Goal: Transaction & Acquisition: Purchase product/service

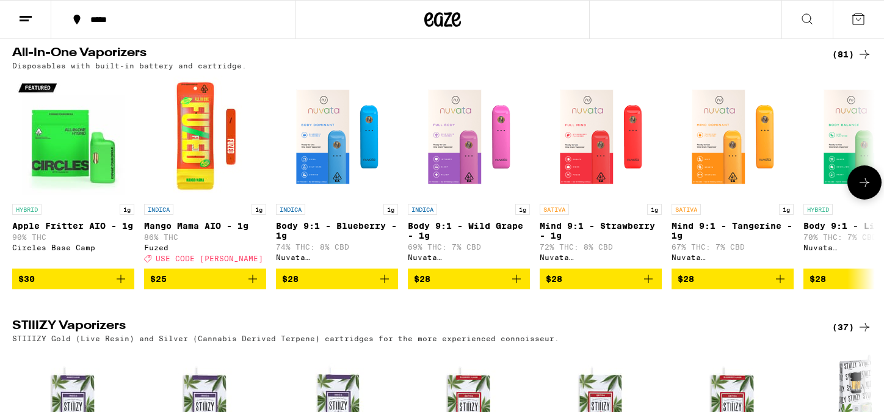
scroll to position [1517, 0]
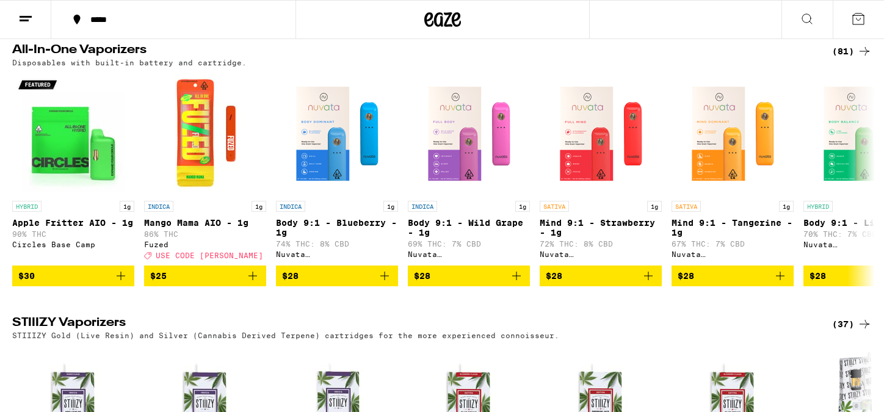
click at [850, 59] on div "(81)" at bounding box center [853, 51] width 40 height 15
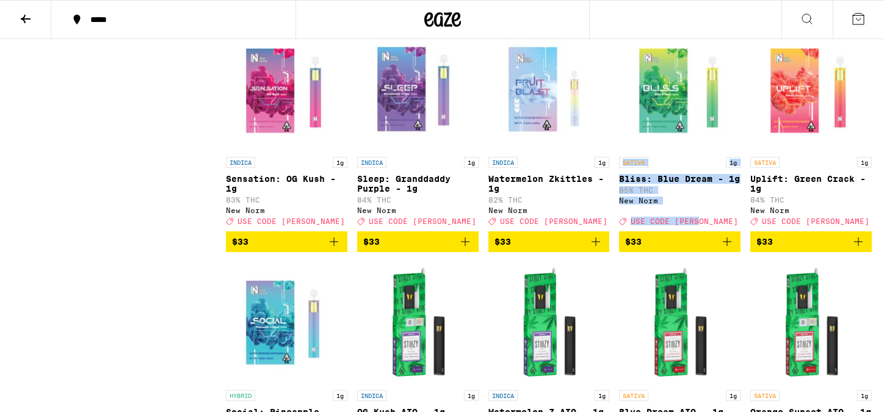
scroll to position [1953, 0]
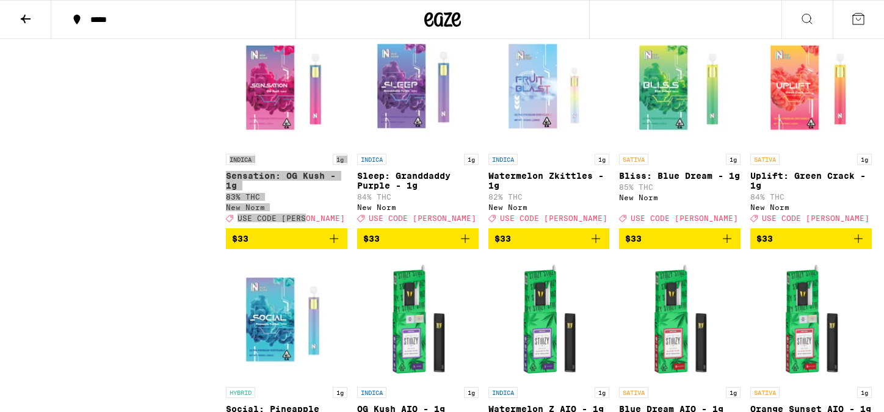
drag, startPoint x: 286, startPoint y: 228, endPoint x: 750, endPoint y: 2, distance: 516.0
click at [0, 0] on div "***** ***** All-In-One Vaporizers Disposables with built-in battery and cartrid…" at bounding box center [442, 275] width 884 height 4456
click at [730, 246] on icon "Add to bag" at bounding box center [727, 239] width 15 height 15
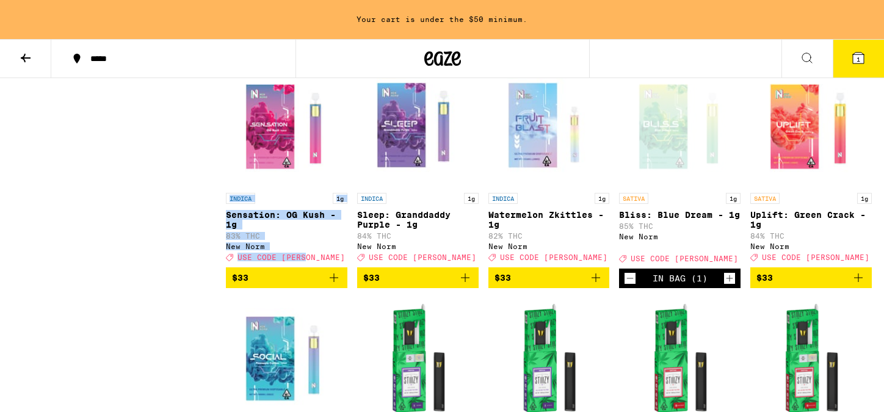
scroll to position [1993, 0]
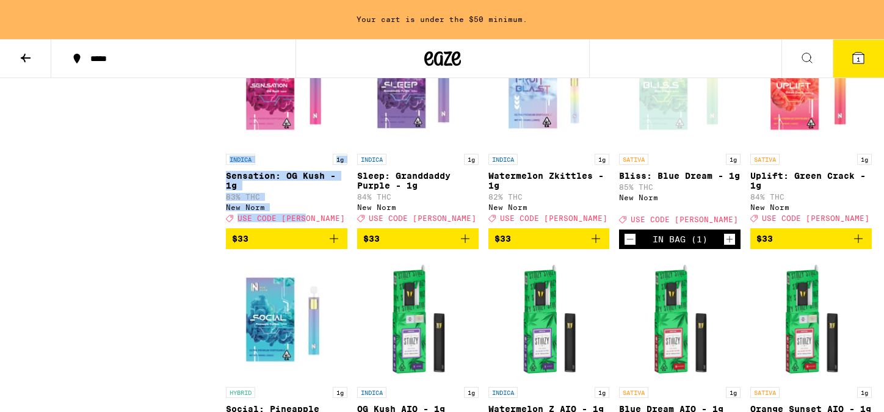
click at [333, 246] on icon "Add to bag" at bounding box center [334, 239] width 15 height 15
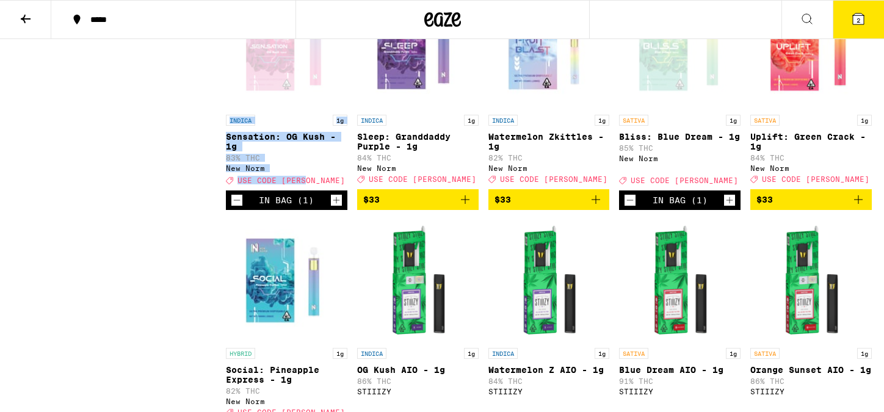
scroll to position [1953, 0]
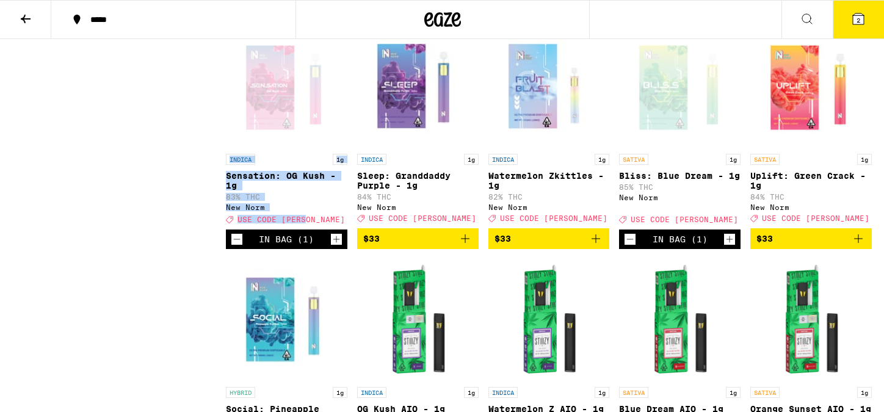
click at [866, 14] on button "2" at bounding box center [858, 20] width 51 height 38
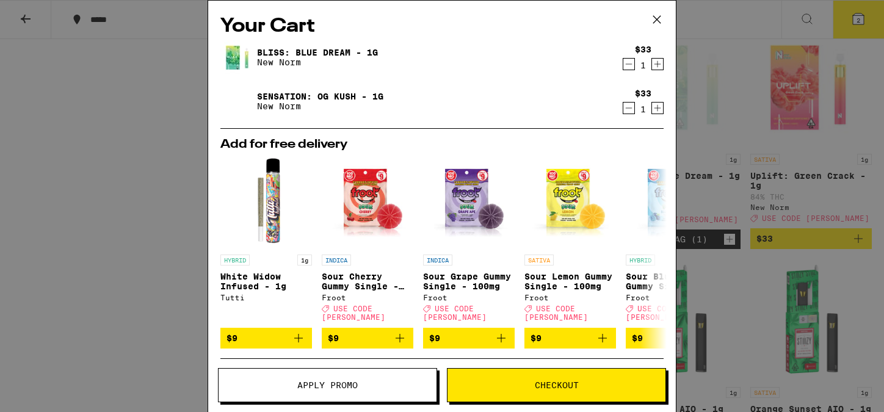
click at [564, 381] on span "Checkout" at bounding box center [557, 385] width 44 height 9
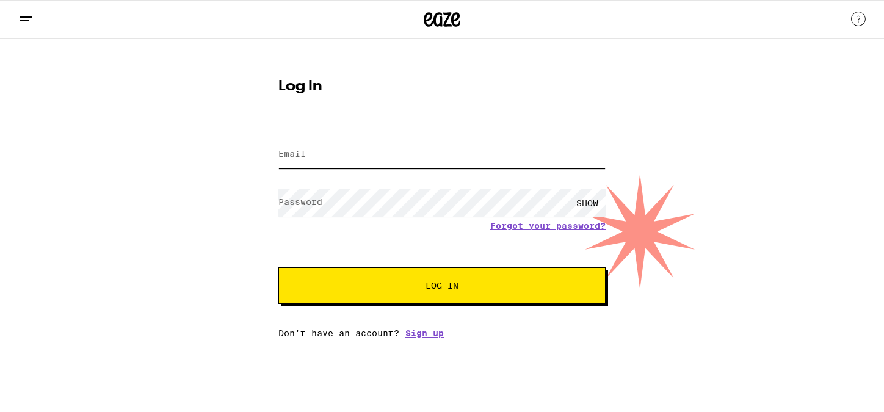
click at [421, 151] on input "Email" at bounding box center [442, 154] width 327 height 27
type input "chet.dave@outlook.com"
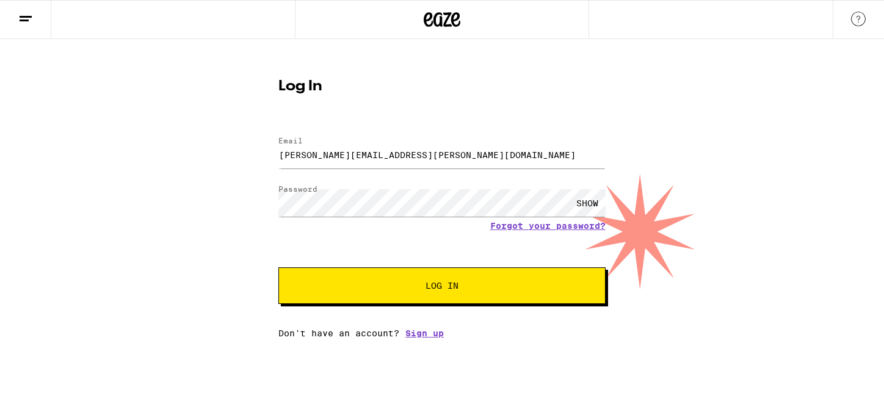
click at [434, 290] on span "Log In" at bounding box center [442, 286] width 33 height 9
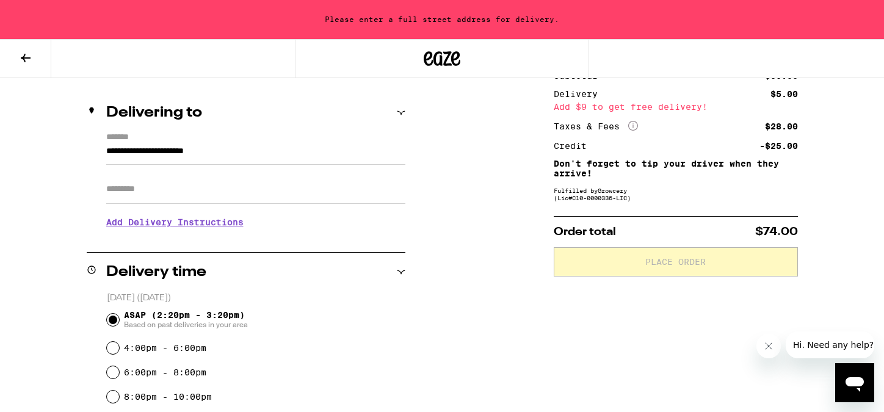
scroll to position [129, 0]
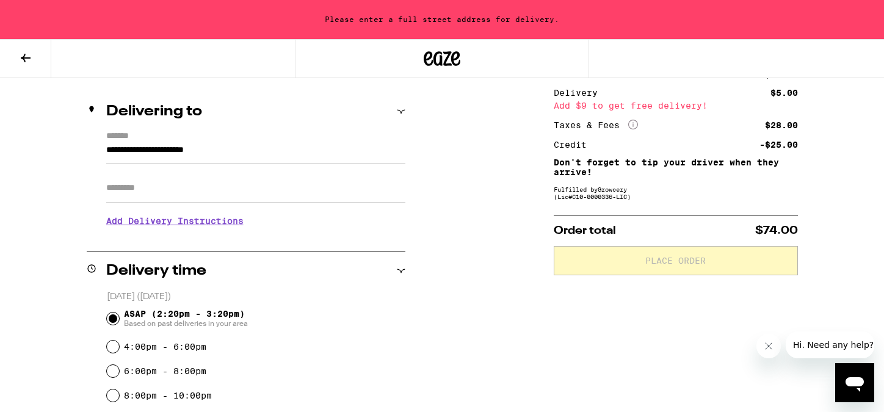
click at [294, 153] on input "**********" at bounding box center [255, 153] width 299 height 21
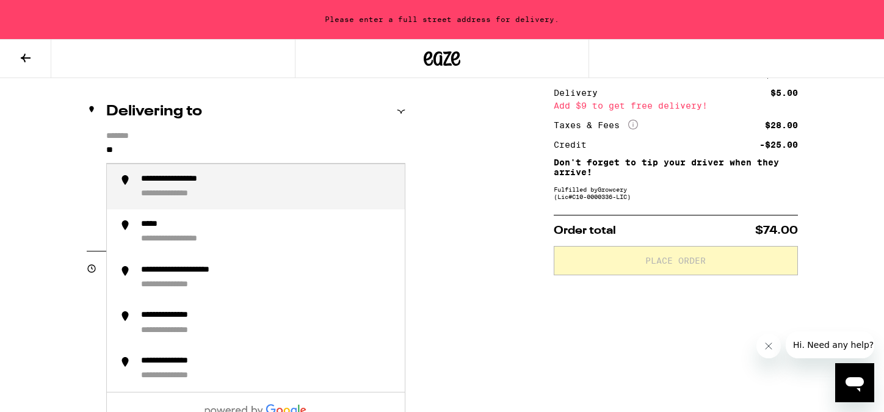
type input "*"
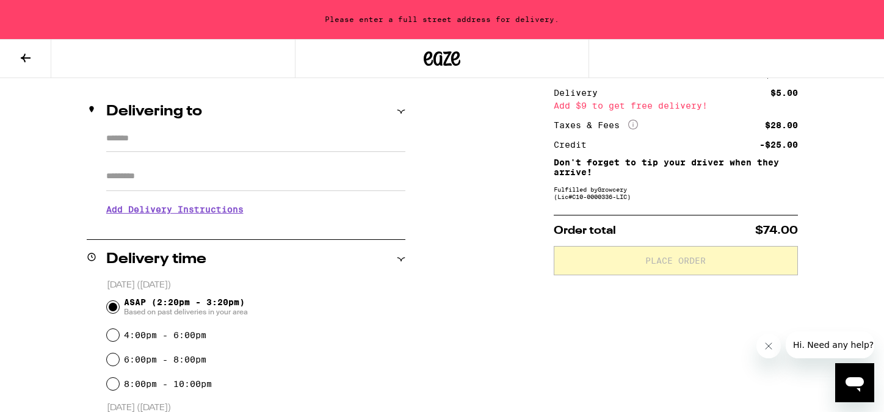
click at [32, 285] on div "Checkout Delivering to ******* Apt/Suite Add Delivery Instructions We'll contac…" at bounding box center [442, 396] width 880 height 677
click at [126, 137] on input "*******" at bounding box center [255, 141] width 299 height 21
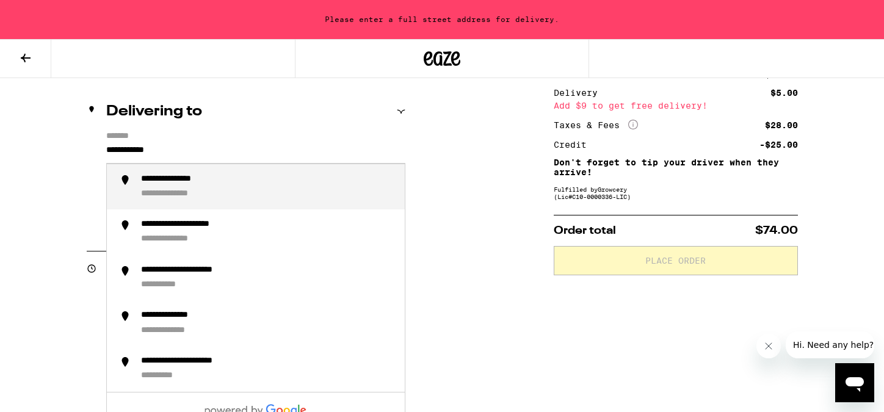
click at [156, 184] on div "**********" at bounding box center [185, 180] width 89 height 12
type input "**********"
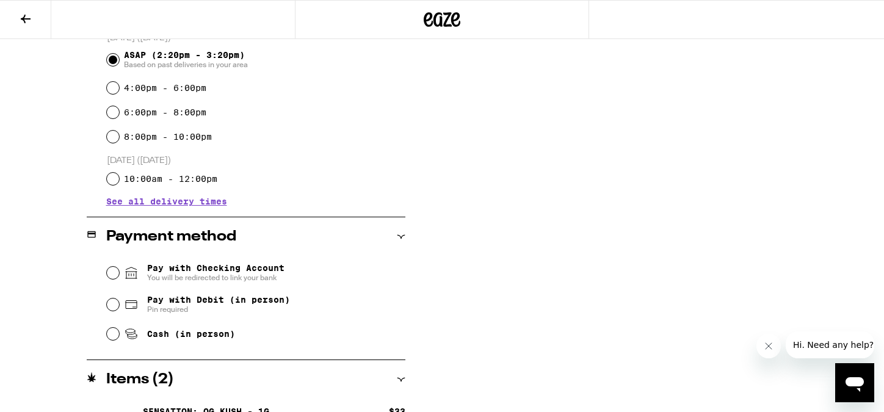
scroll to position [351, 0]
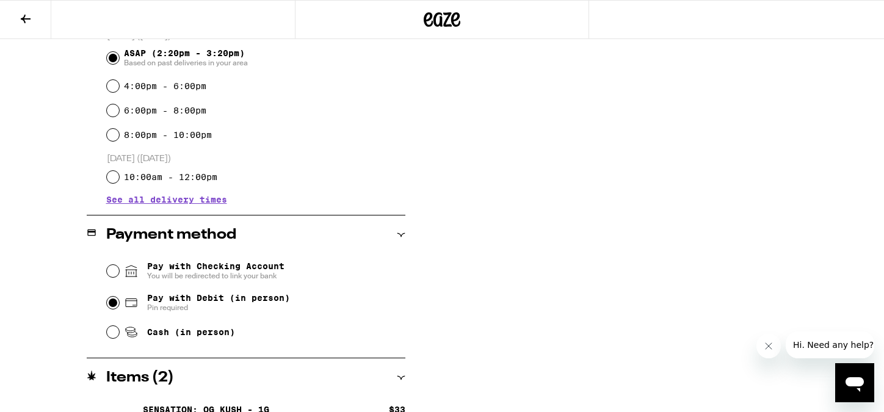
click at [112, 305] on input "Pay with Debit (in person) Pin required" at bounding box center [113, 303] width 12 height 12
radio input "true"
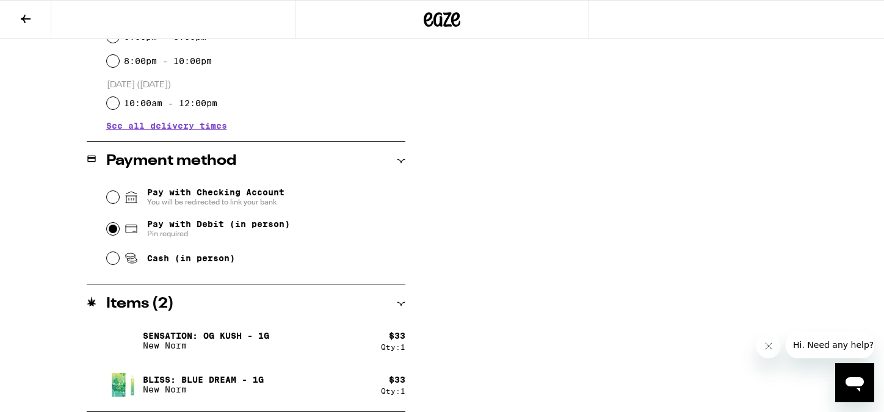
scroll to position [0, 0]
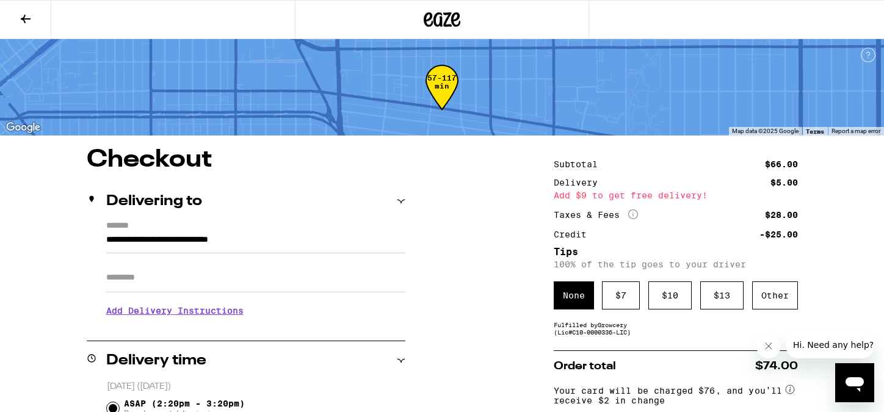
click at [437, 19] on icon at bounding box center [442, 20] width 37 height 22
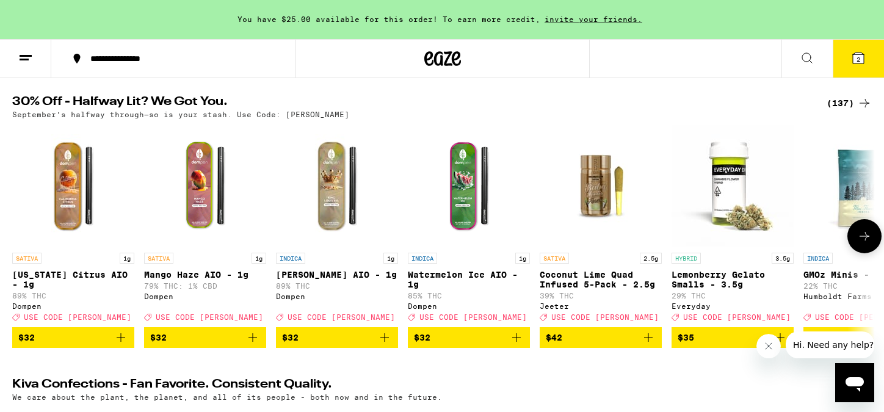
scroll to position [130, 0]
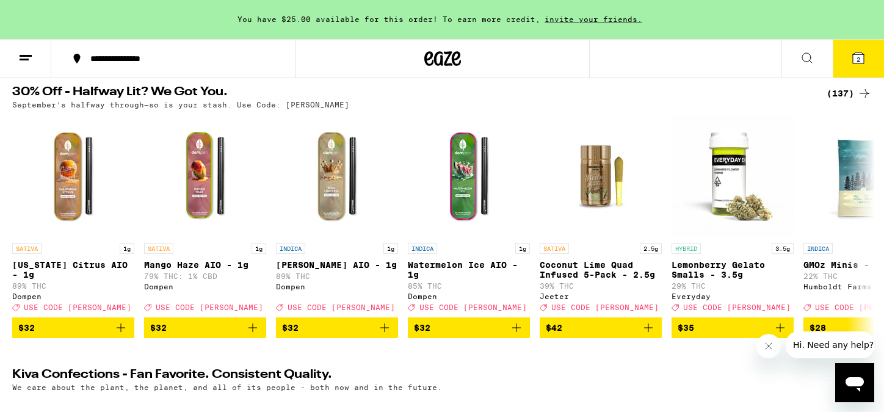
click at [849, 97] on div "(137)" at bounding box center [849, 93] width 45 height 15
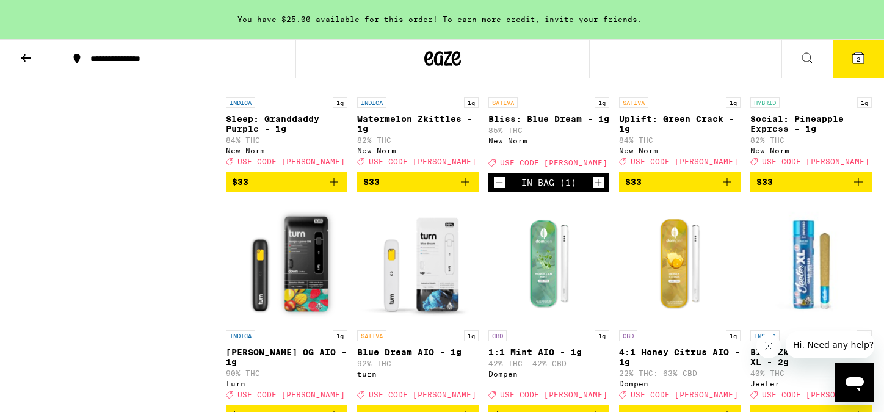
scroll to position [4467, 0]
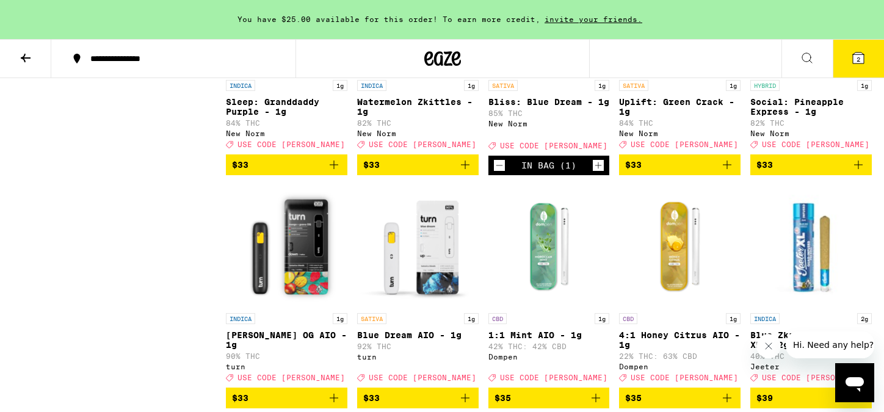
click at [853, 58] on icon at bounding box center [858, 58] width 11 height 11
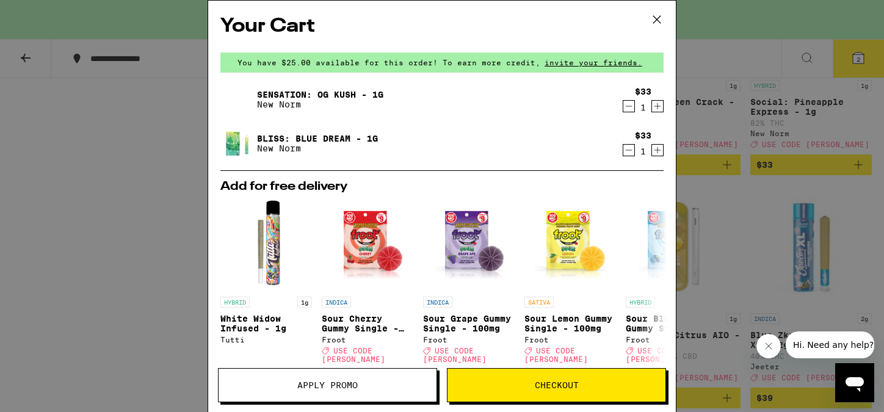
click at [330, 371] on button "Apply Promo" at bounding box center [327, 385] width 219 height 34
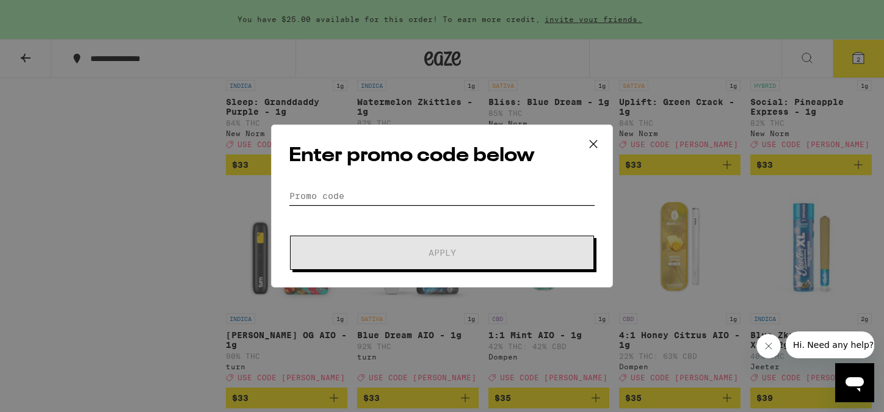
click at [310, 197] on input "Promo Code" at bounding box center [442, 196] width 307 height 18
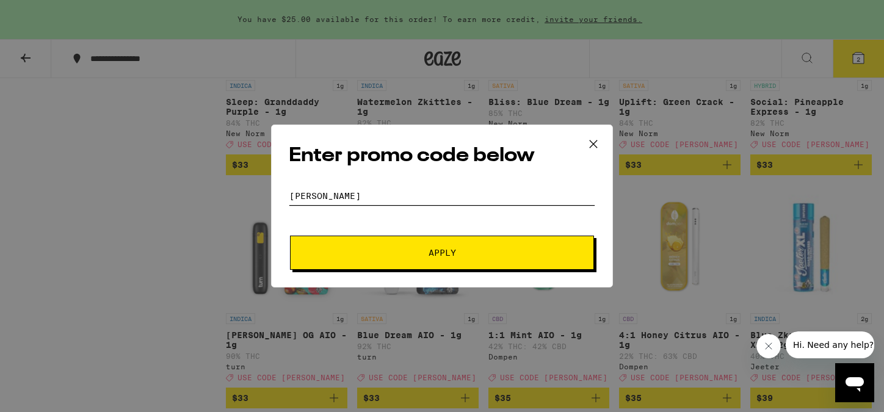
type input "LITTY"
click at [369, 244] on button "Apply" at bounding box center [442, 253] width 304 height 34
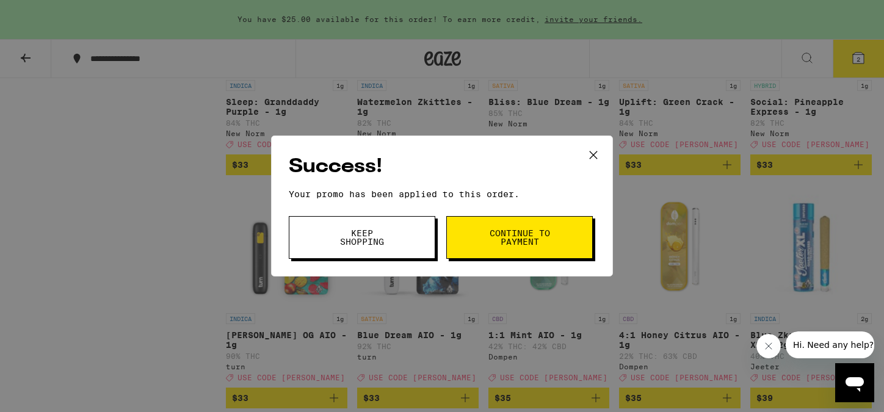
click at [486, 244] on button "Continue to payment" at bounding box center [520, 237] width 147 height 43
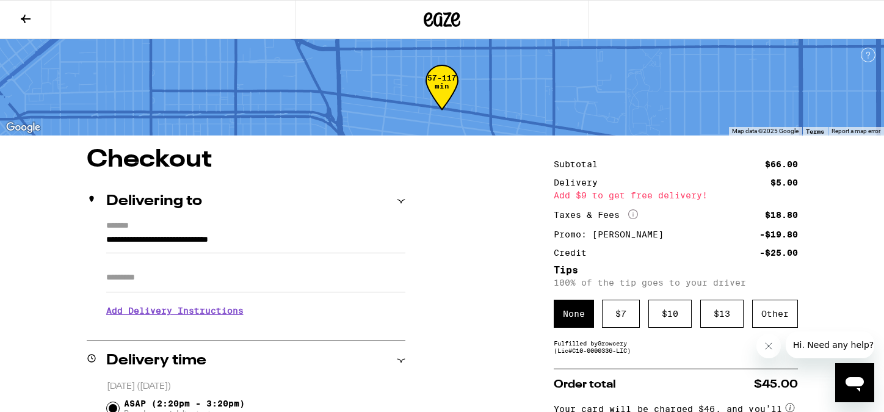
click at [455, 16] on icon at bounding box center [442, 20] width 37 height 22
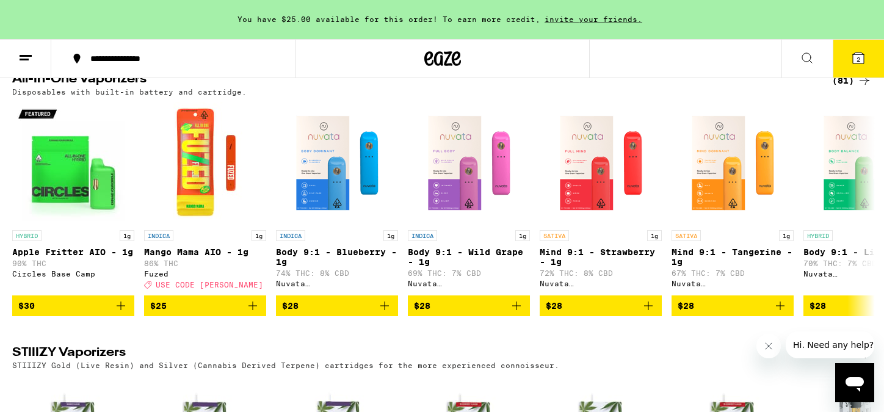
scroll to position [1811, 0]
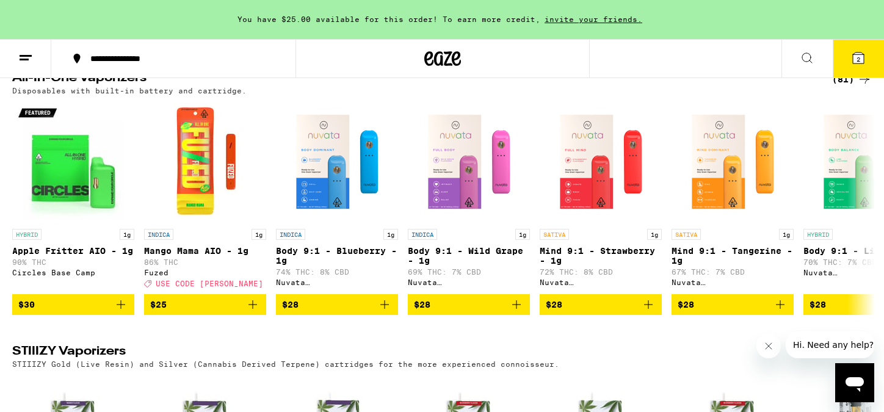
click at [845, 87] on div "(81)" at bounding box center [853, 79] width 40 height 15
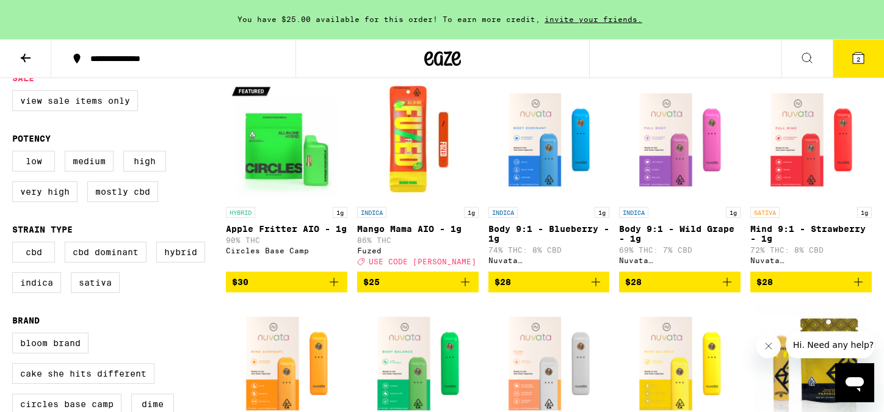
scroll to position [115, 0]
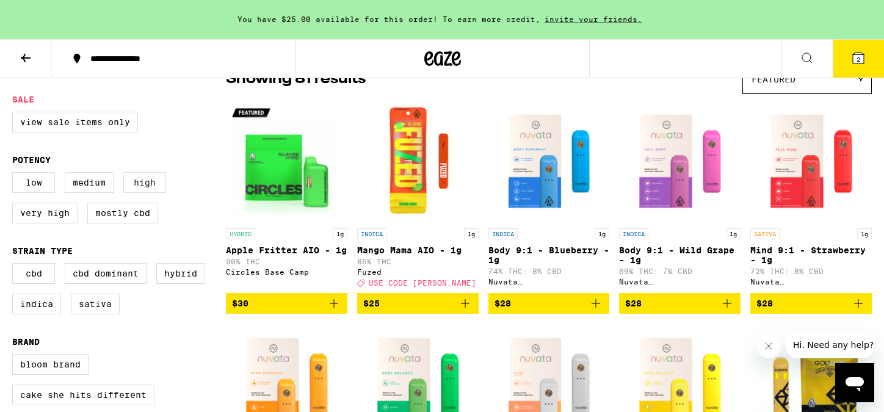
click at [147, 193] on label "High" at bounding box center [144, 182] width 43 height 21
click at [15, 175] on input "High" at bounding box center [15, 174] width 1 height 1
checkbox input "true"
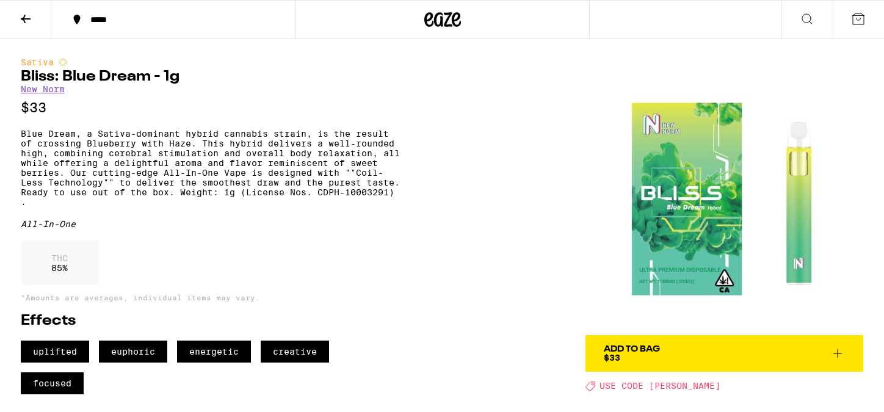
scroll to position [1, 0]
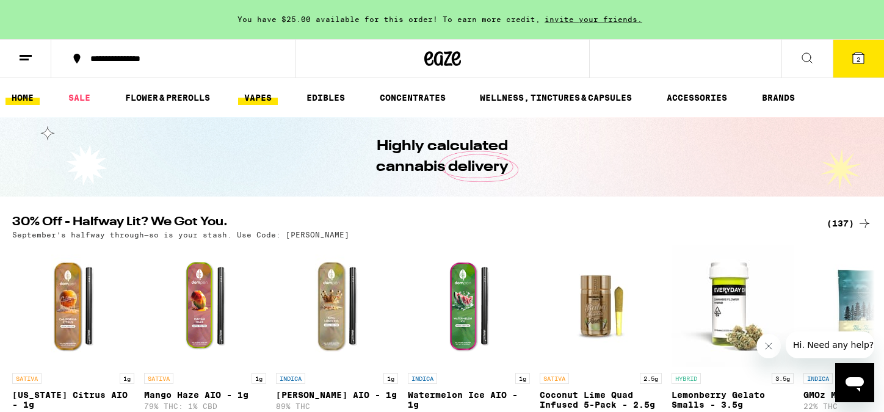
click at [252, 98] on link "VAPES" at bounding box center [258, 97] width 40 height 15
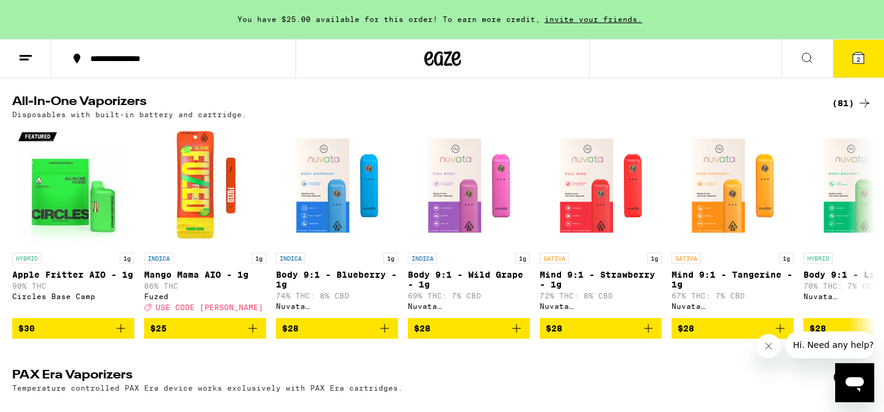
scroll to position [664, 0]
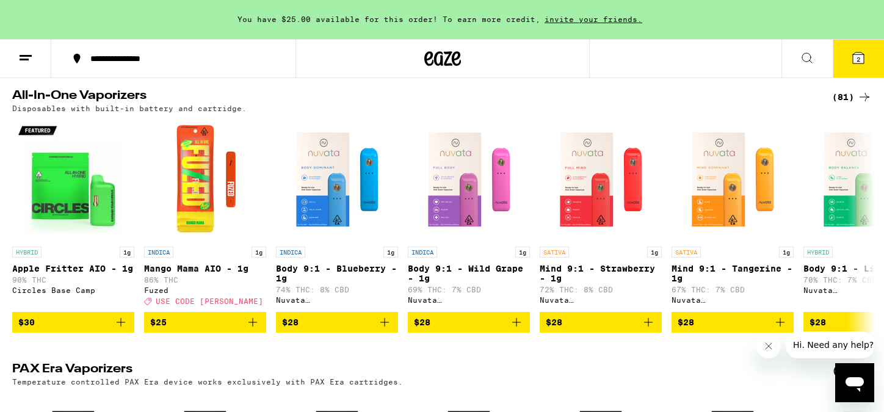
click at [850, 104] on div "(81)" at bounding box center [853, 97] width 40 height 15
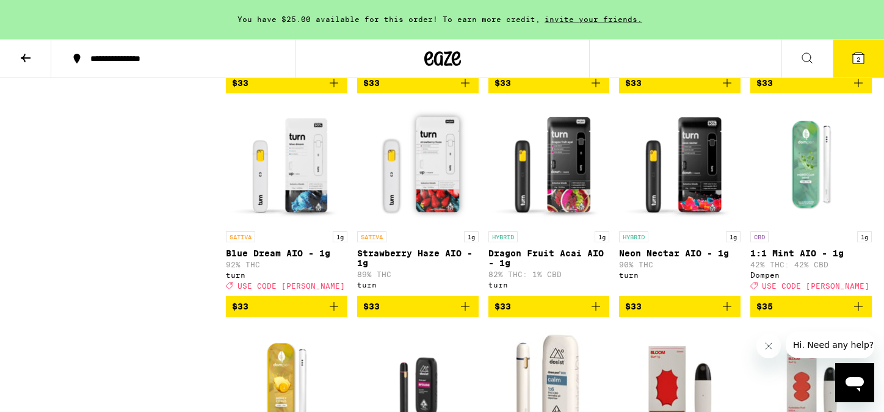
scroll to position [2615, 0]
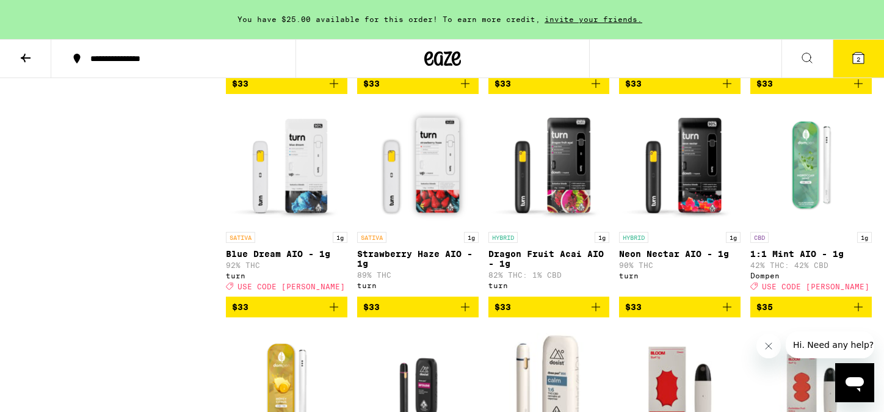
click at [301, 259] on p "Blue Dream AIO - 1g" at bounding box center [287, 254] width 122 height 10
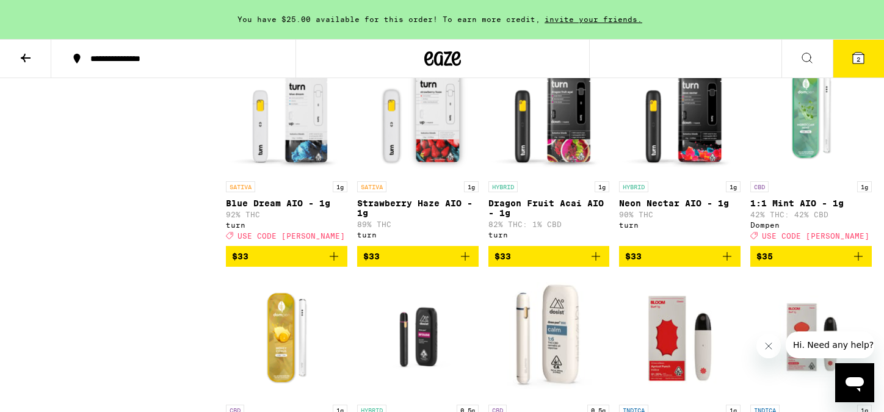
scroll to position [2660, 0]
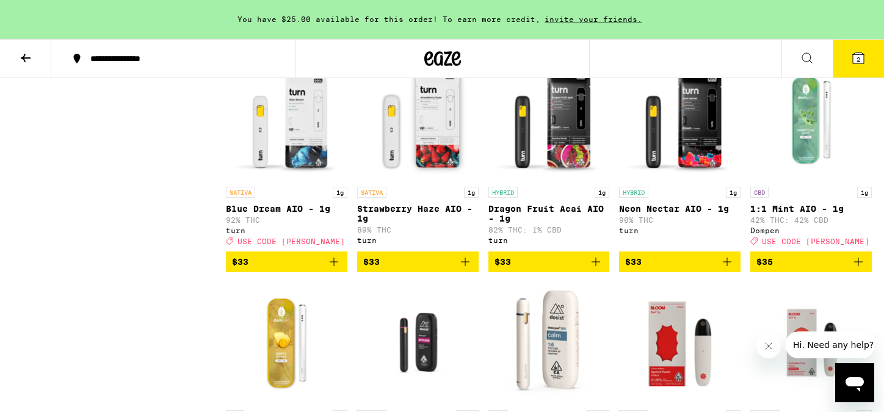
click at [465, 266] on icon "Add to bag" at bounding box center [465, 262] width 9 height 9
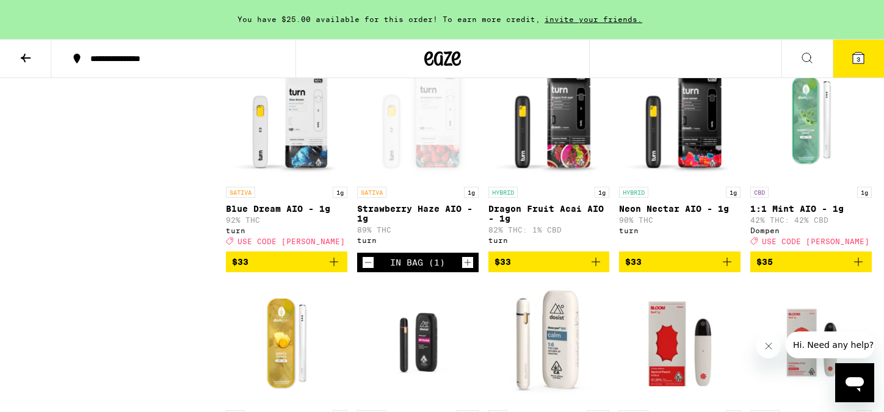
click at [334, 269] on icon "Add to bag" at bounding box center [334, 262] width 15 height 15
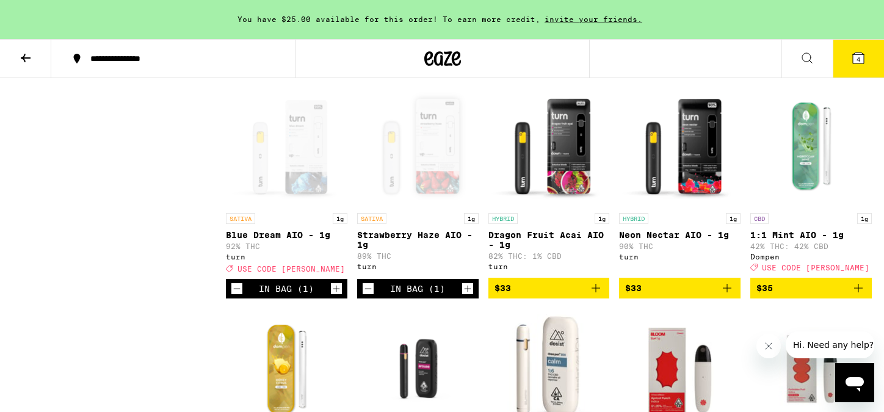
scroll to position [2637, 0]
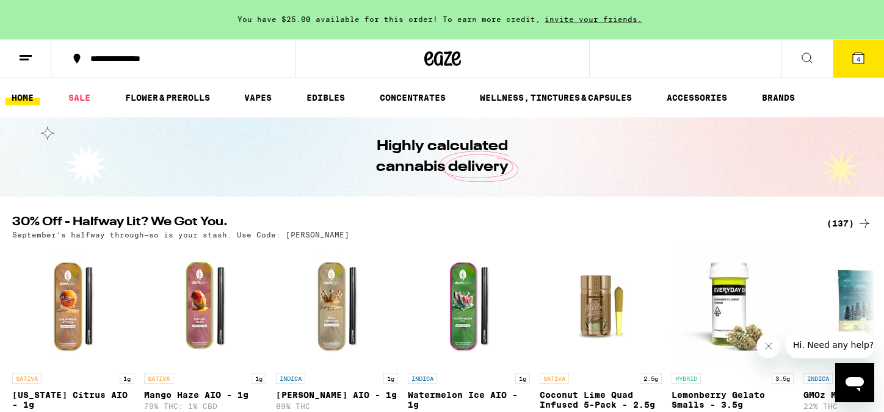
click at [875, 57] on button "4" at bounding box center [858, 59] width 51 height 38
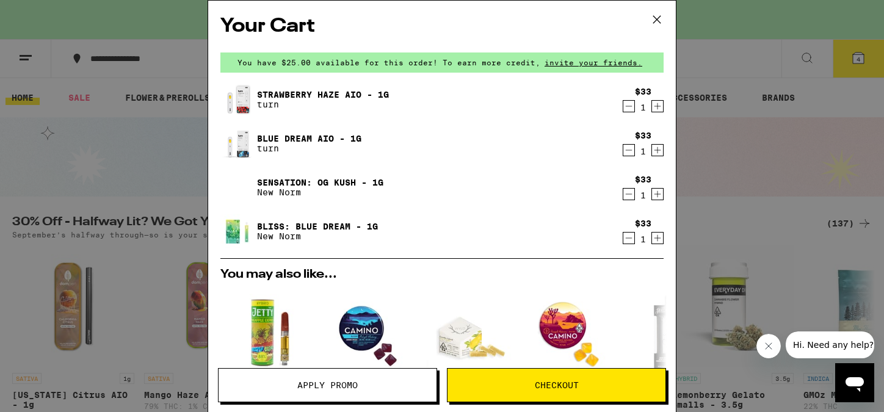
click at [629, 154] on icon "Decrement" at bounding box center [629, 150] width 11 height 15
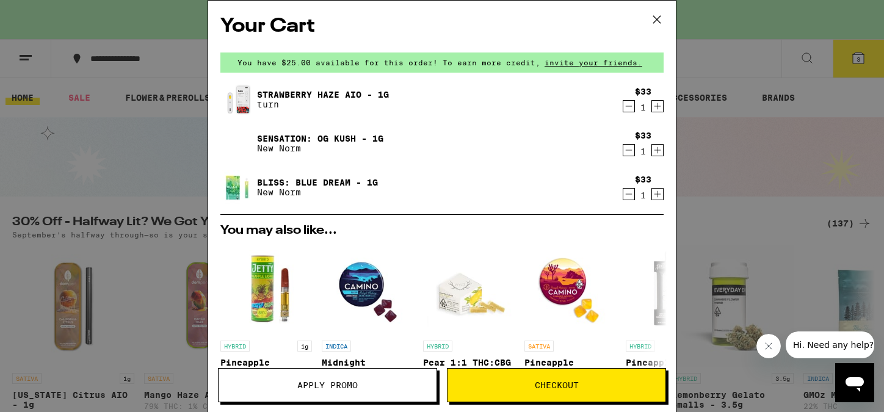
click at [629, 153] on icon "Decrement" at bounding box center [629, 150] width 11 height 15
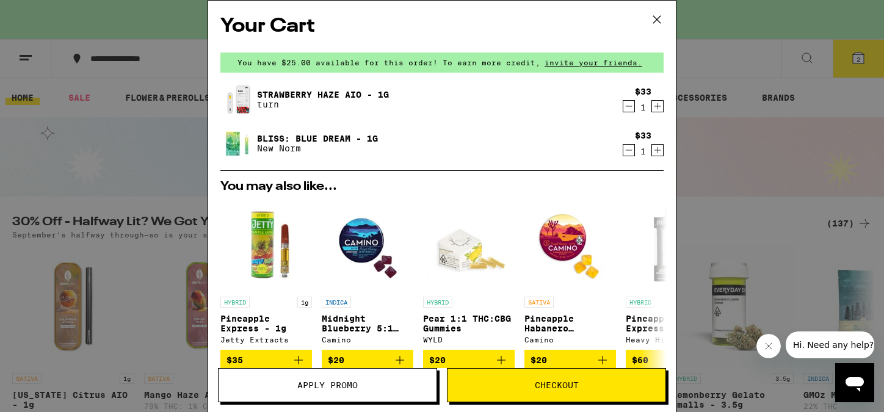
click at [629, 153] on icon "Decrement" at bounding box center [629, 150] width 11 height 15
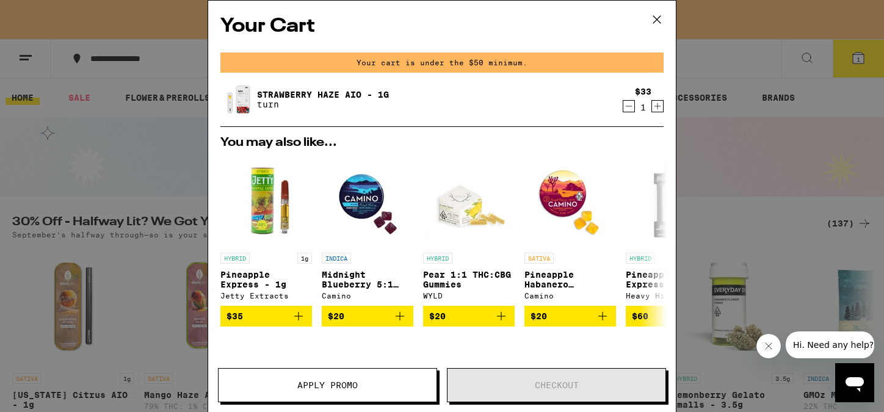
click at [656, 18] on icon at bounding box center [657, 19] width 7 height 7
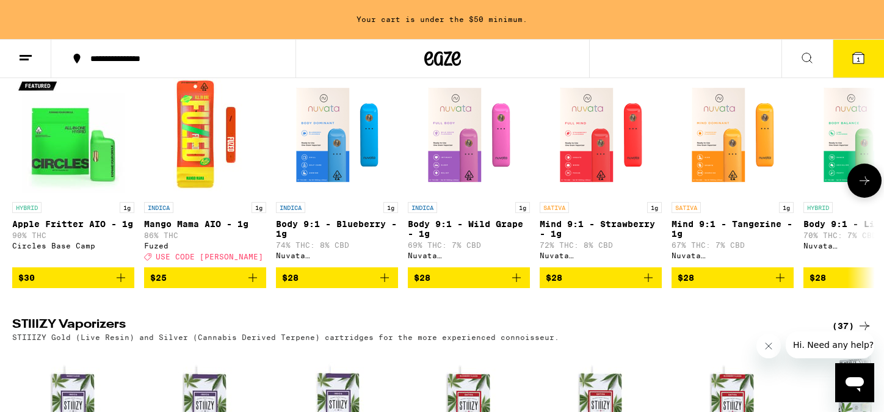
scroll to position [1946, 0]
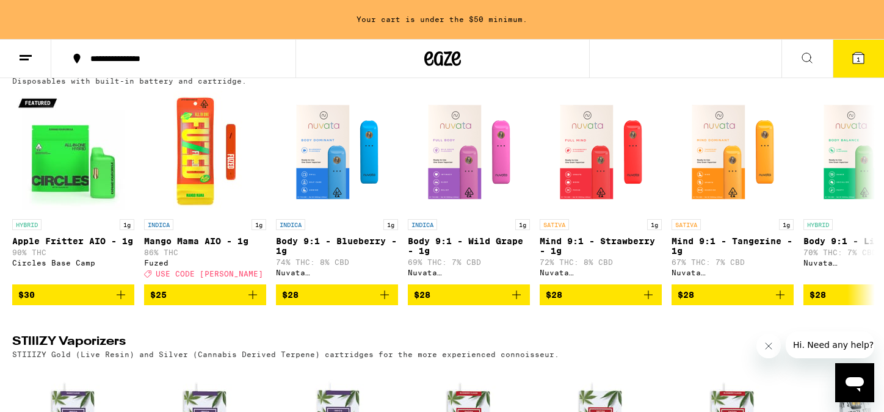
click at [845, 77] on div "(81)" at bounding box center [853, 69] width 40 height 15
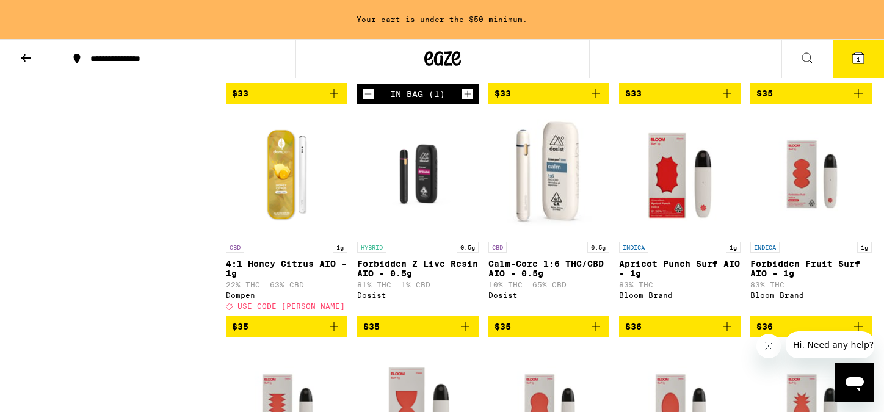
scroll to position [2831, 0]
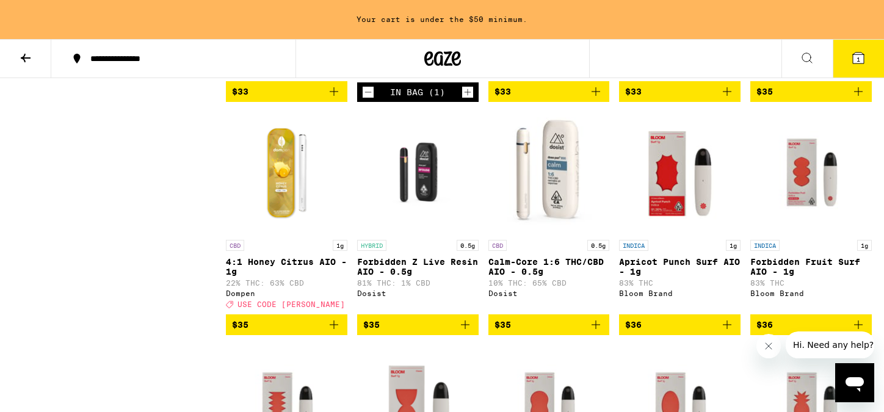
click at [28, 57] on icon at bounding box center [26, 58] width 10 height 9
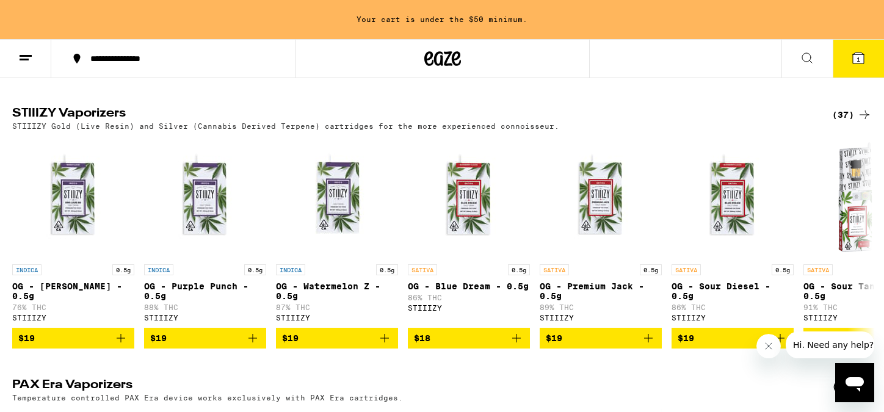
scroll to position [2057, 0]
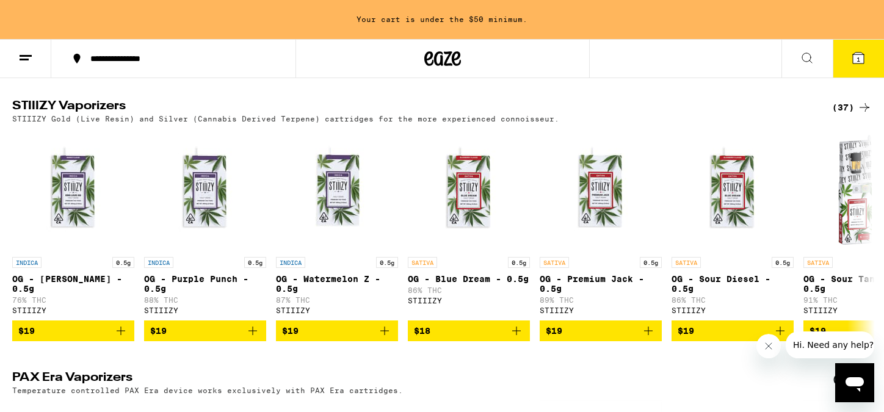
click at [850, 115] on div "(37)" at bounding box center [853, 107] width 40 height 15
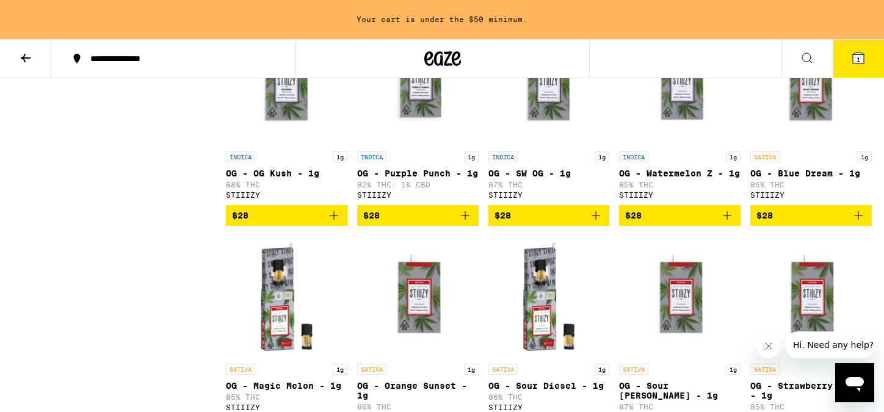
scroll to position [862, 0]
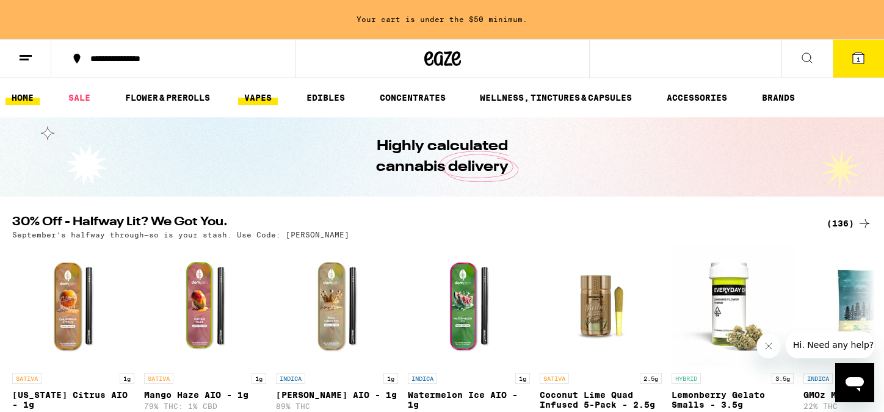
click at [269, 94] on link "VAPES" at bounding box center [258, 97] width 40 height 15
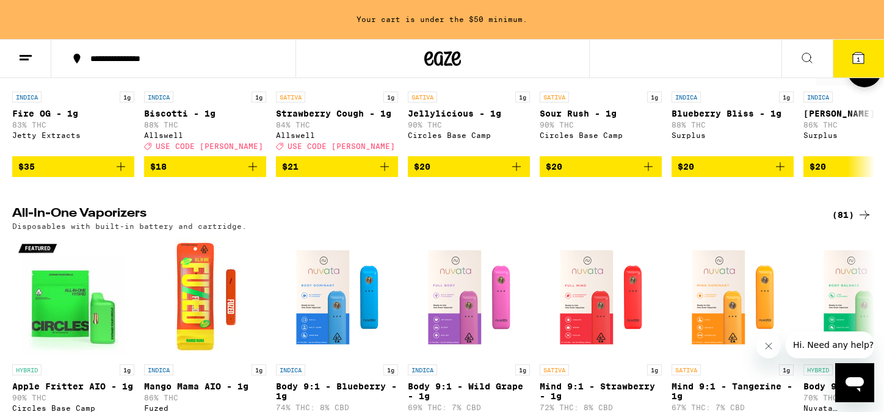
scroll to position [582, 0]
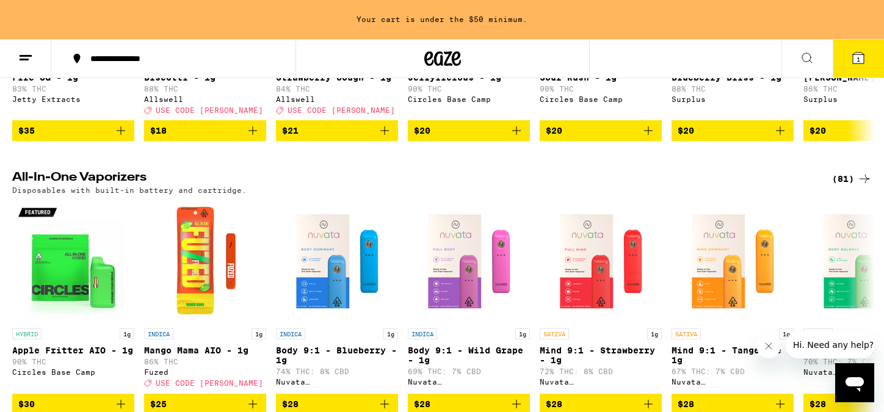
click at [841, 186] on div "(81)" at bounding box center [853, 179] width 40 height 15
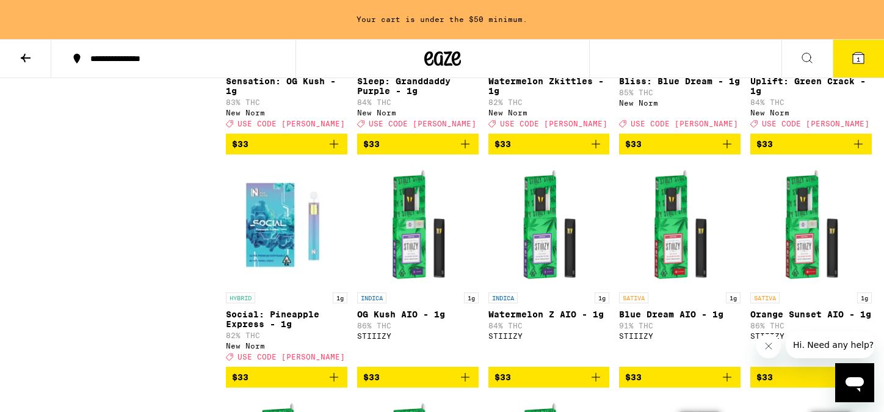
scroll to position [1695, 0]
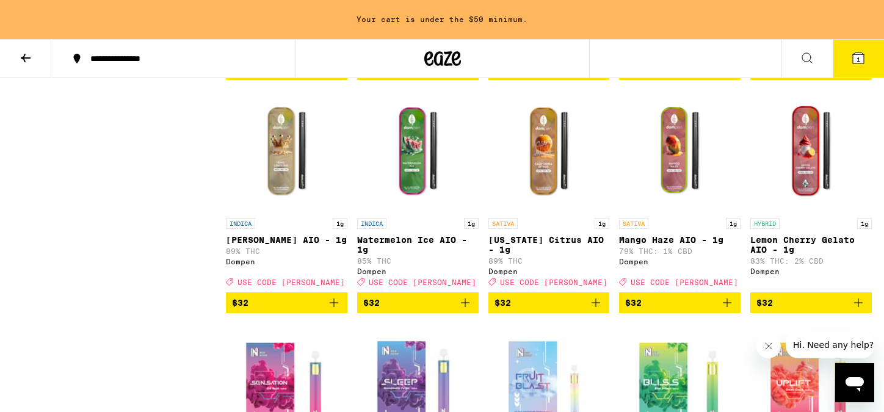
click at [27, 56] on icon at bounding box center [25, 58] width 15 height 15
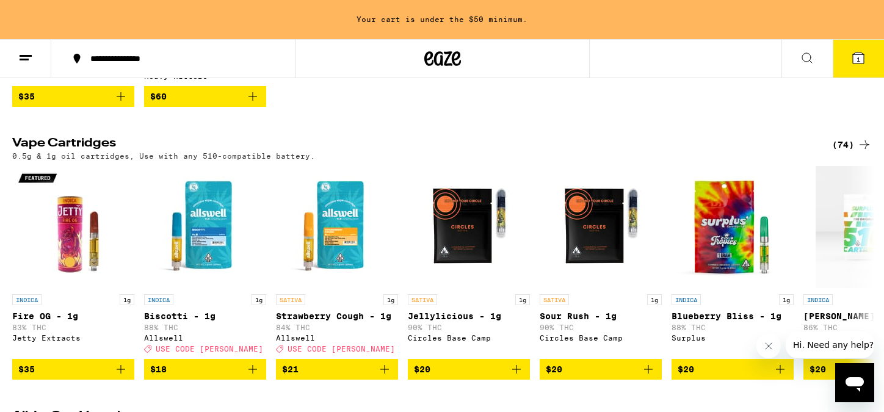
scroll to position [344, 0]
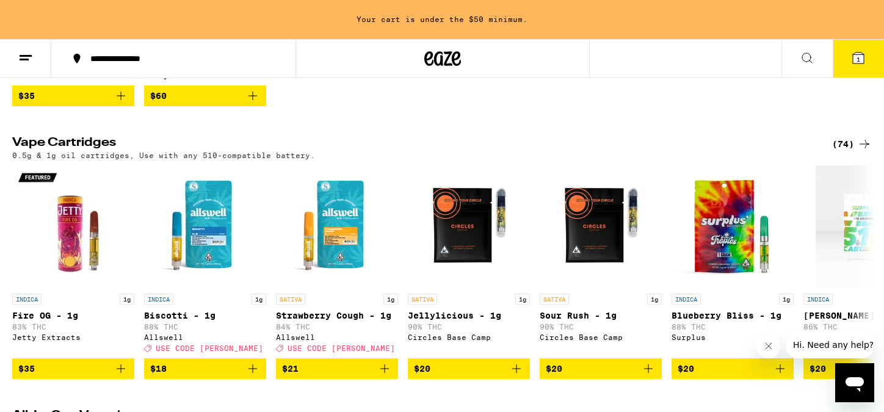
click at [845, 144] on div "(74)" at bounding box center [853, 144] width 40 height 15
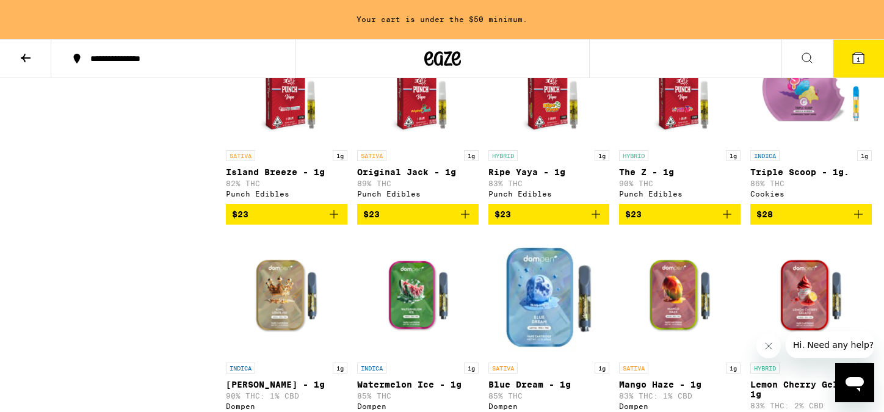
scroll to position [863, 0]
